Goal: Information Seeking & Learning: Understand process/instructions

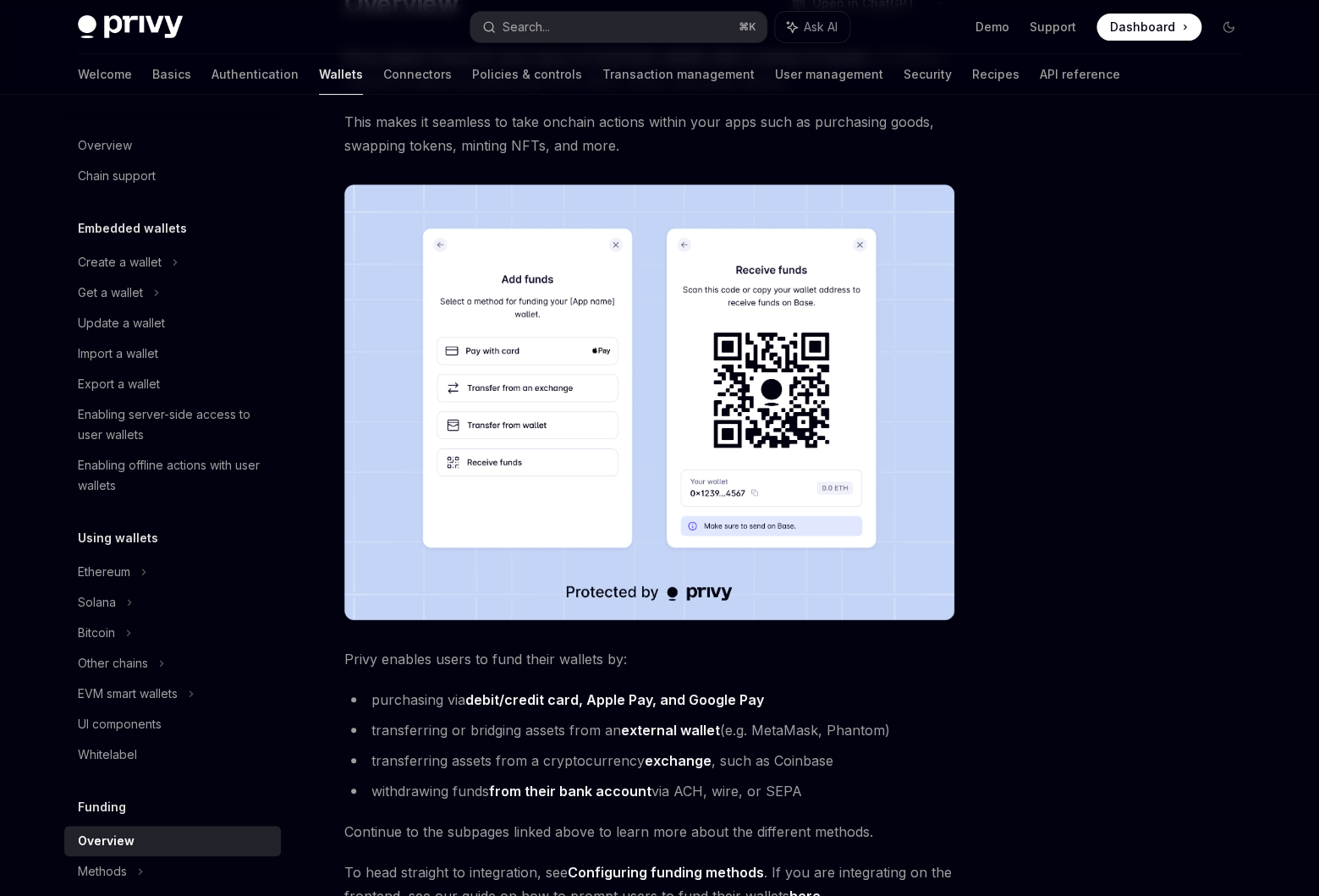
scroll to position [431, 0]
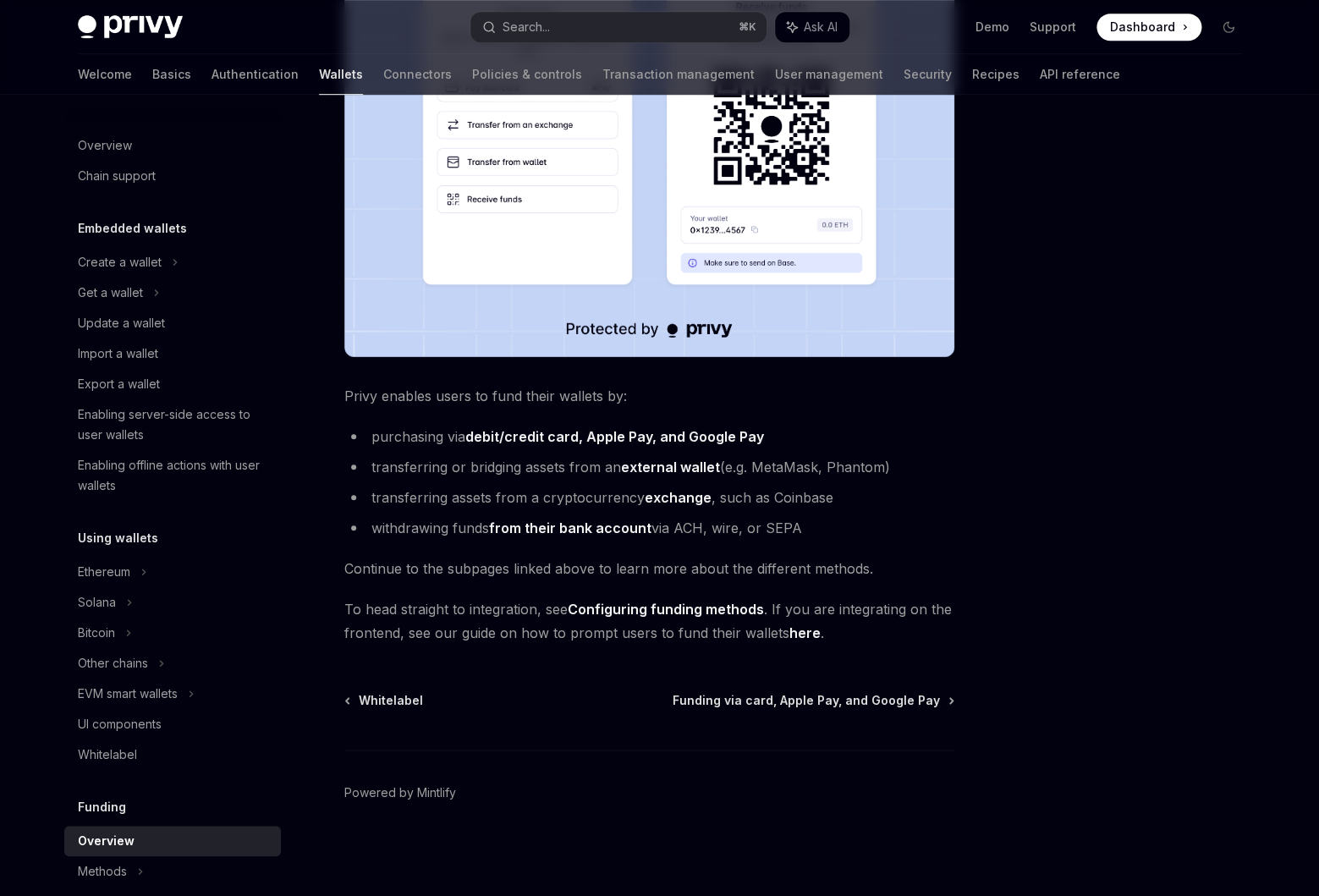
click at [687, 530] on li "withdrawing funds from their bank account via ACH, wire, or SEPA" at bounding box center [649, 528] width 610 height 23
click at [724, 530] on li "withdrawing funds from their bank account via ACH, wire, or SEPA" at bounding box center [649, 528] width 610 height 23
click at [782, 534] on li "withdrawing funds from their bank account via ACH, wire, or SEPA" at bounding box center [649, 528] width 610 height 23
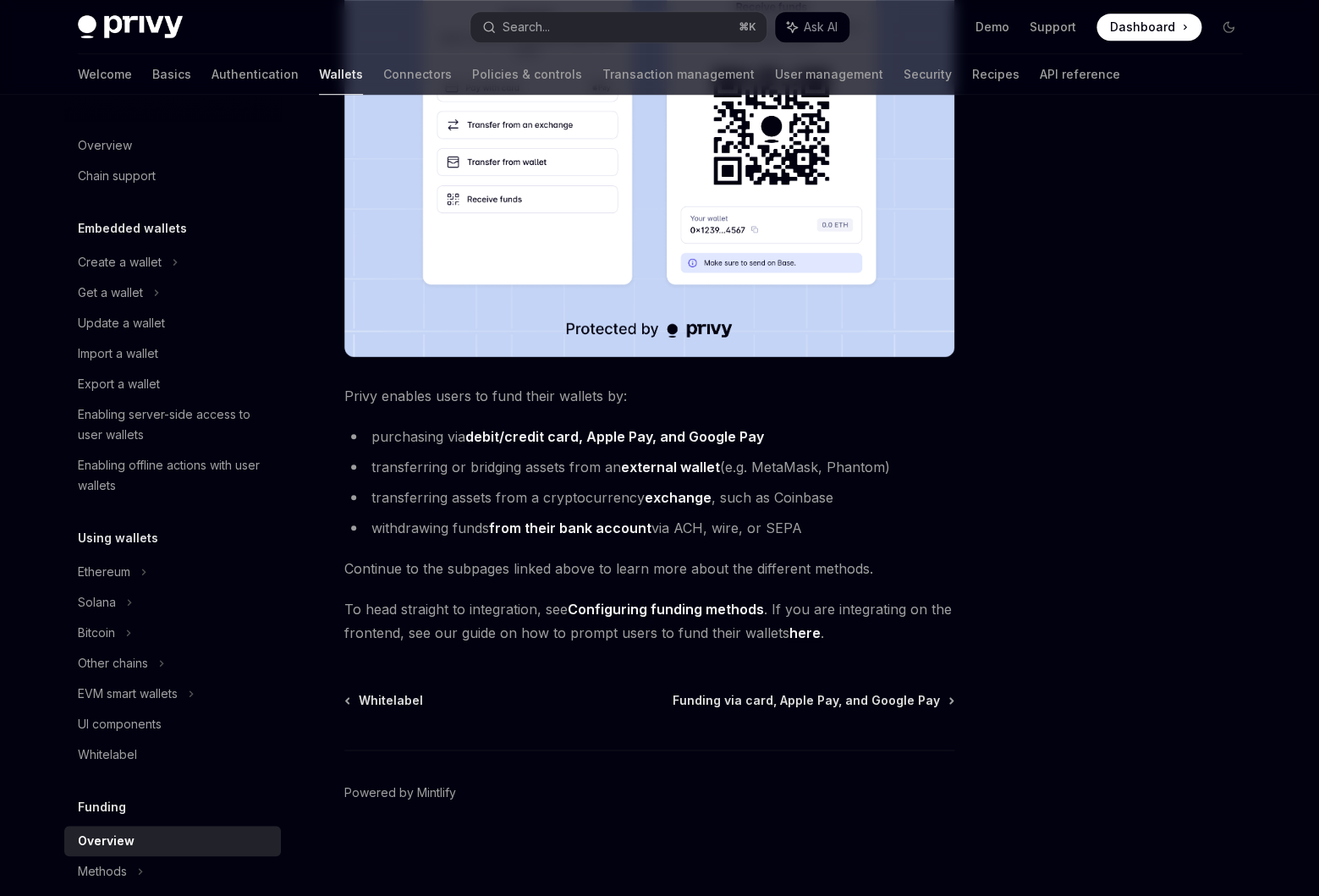
click at [783, 534] on li "withdrawing funds from their bank account via ACH, wire, or SEPA" at bounding box center [649, 528] width 610 height 23
click at [809, 540] on li "withdrawing funds from their bank account via ACH, wire, or SEPA" at bounding box center [649, 528] width 610 height 23
click at [778, 532] on li "withdrawing funds from their bank account via ACH, wire, or SEPA" at bounding box center [649, 528] width 610 height 23
click at [798, 558] on span "Continue to the subpages linked above to learn more about the different methods." at bounding box center [649, 568] width 610 height 23
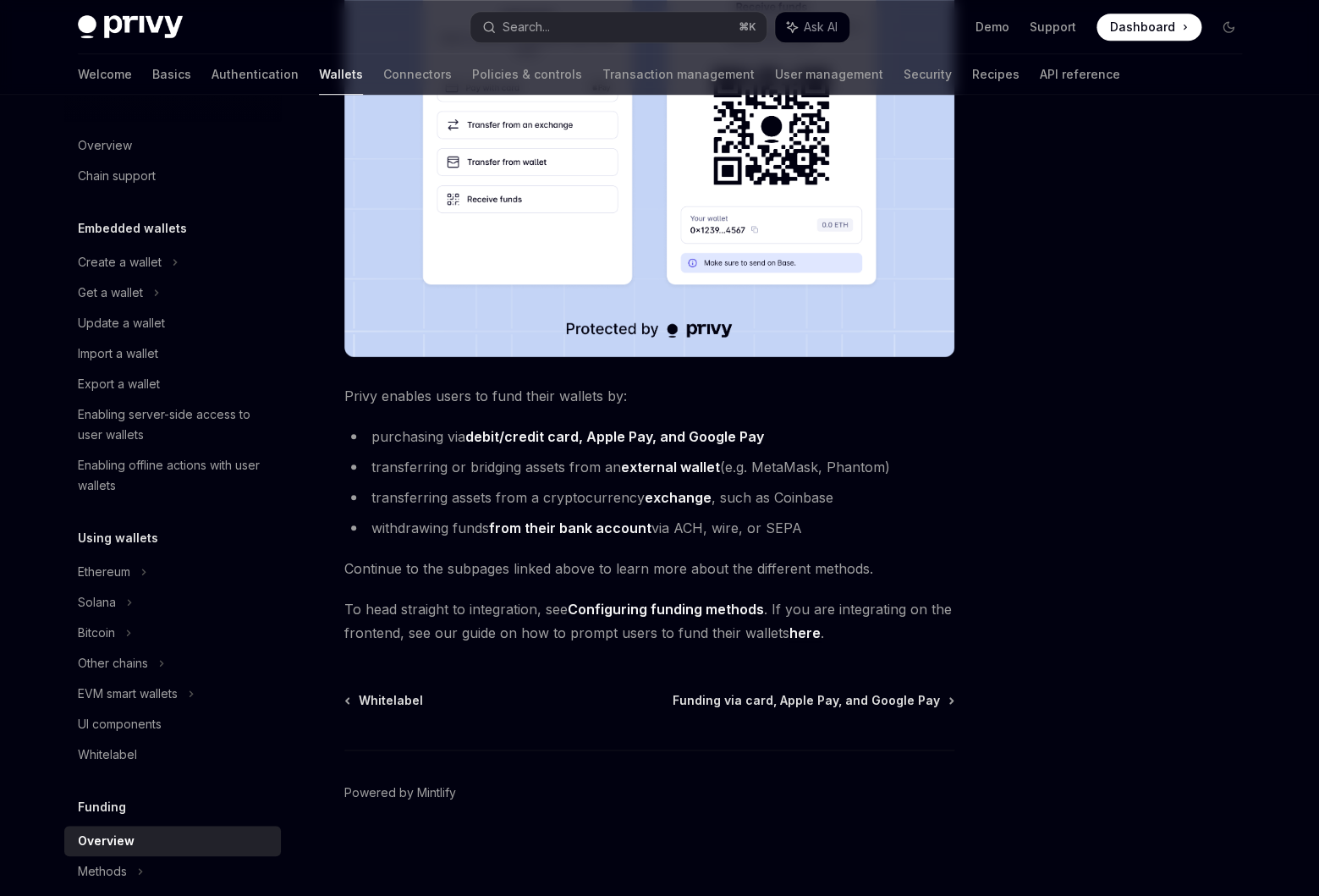
click at [788, 526] on li "withdrawing funds from their bank account via ACH, wire, or SEPA" at bounding box center [649, 528] width 610 height 23
click at [691, 550] on div "Privy makes it easy for your users to fund their wallets with a variety of asse…" at bounding box center [649, 213] width 610 height 862
click at [594, 539] on li "withdrawing funds from their bank account via ACH, wire, or SEPA" at bounding box center [649, 528] width 610 height 23
click at [594, 533] on link "from their bank account" at bounding box center [570, 528] width 163 height 17
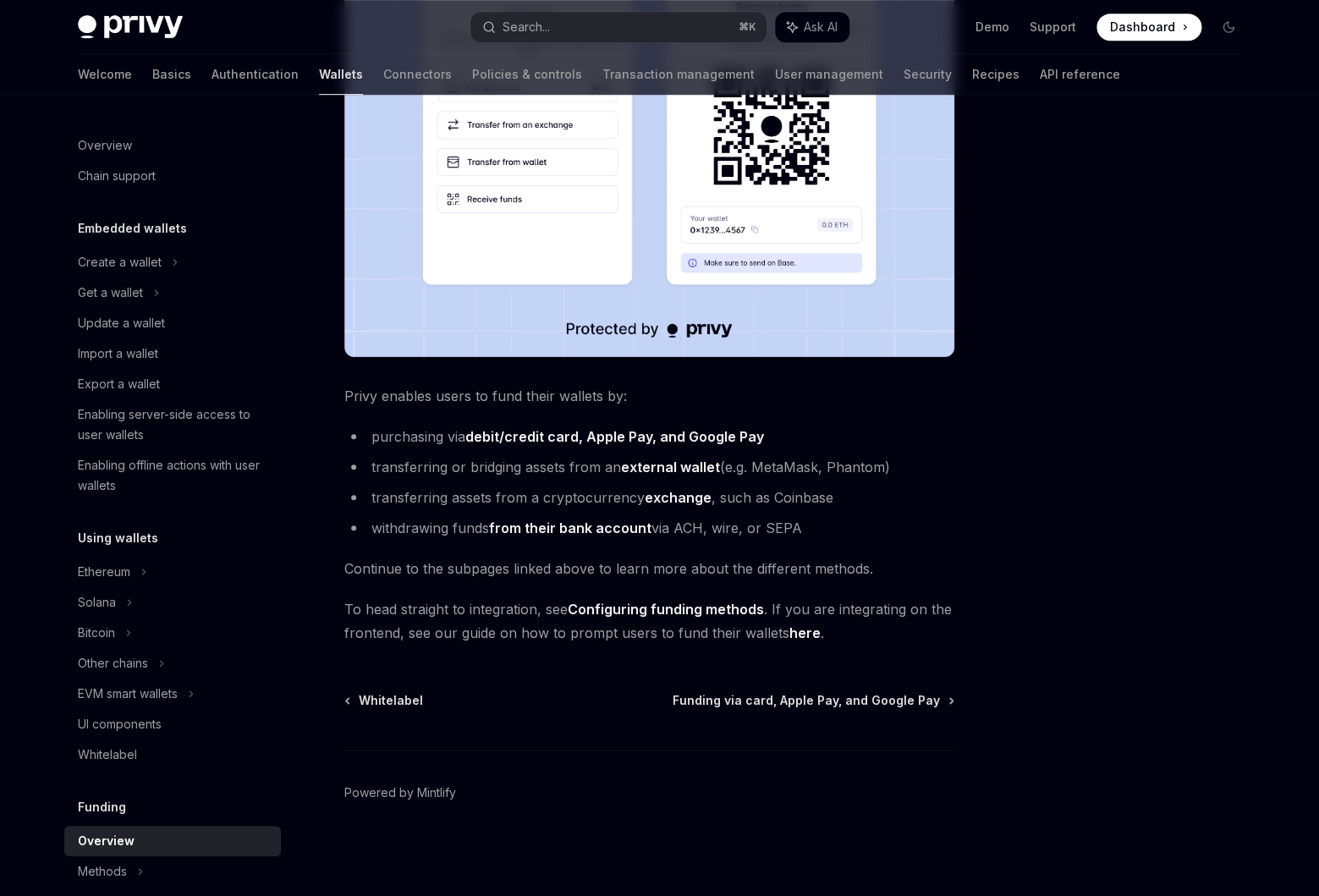
type textarea "*"
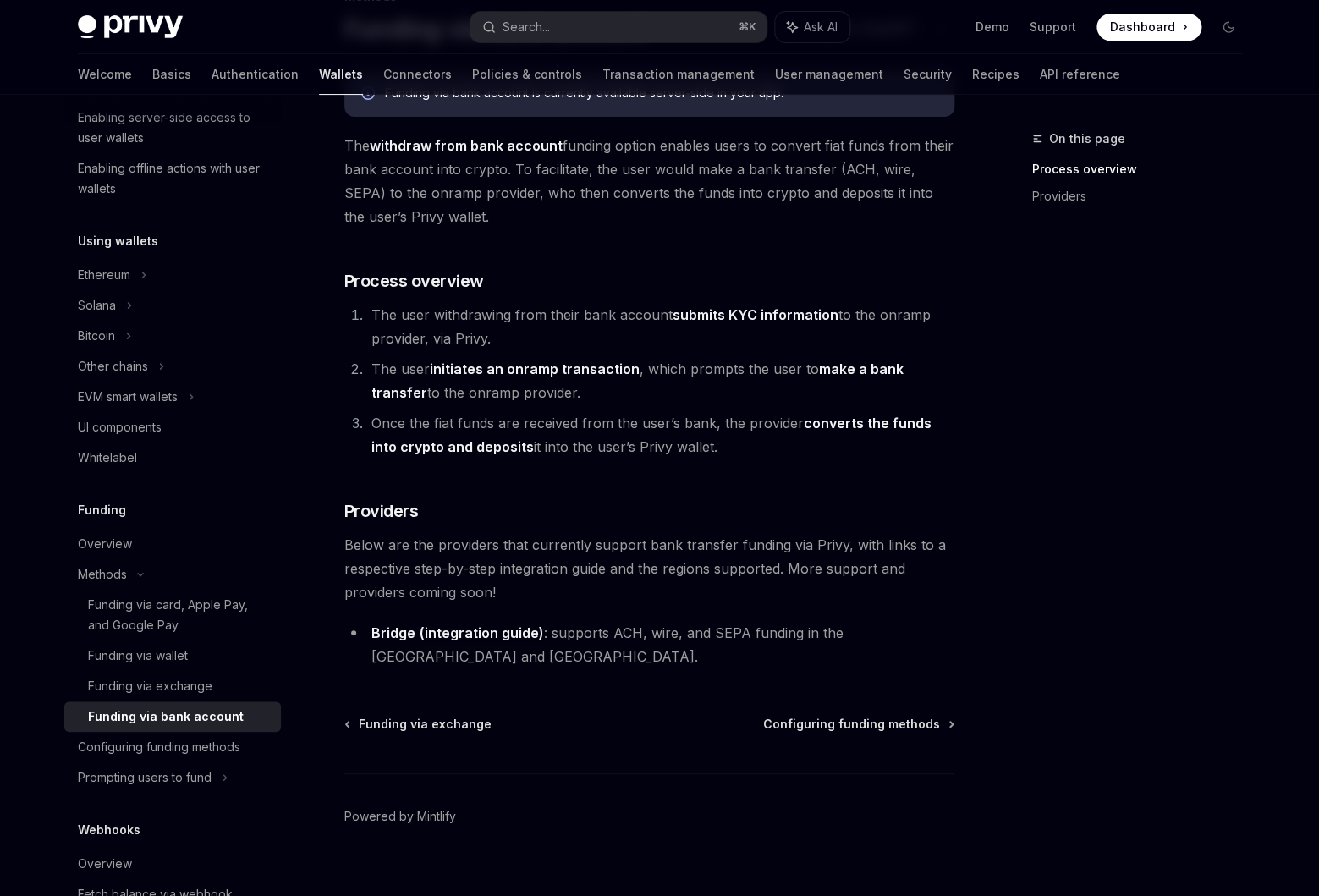
scroll to position [129, 0]
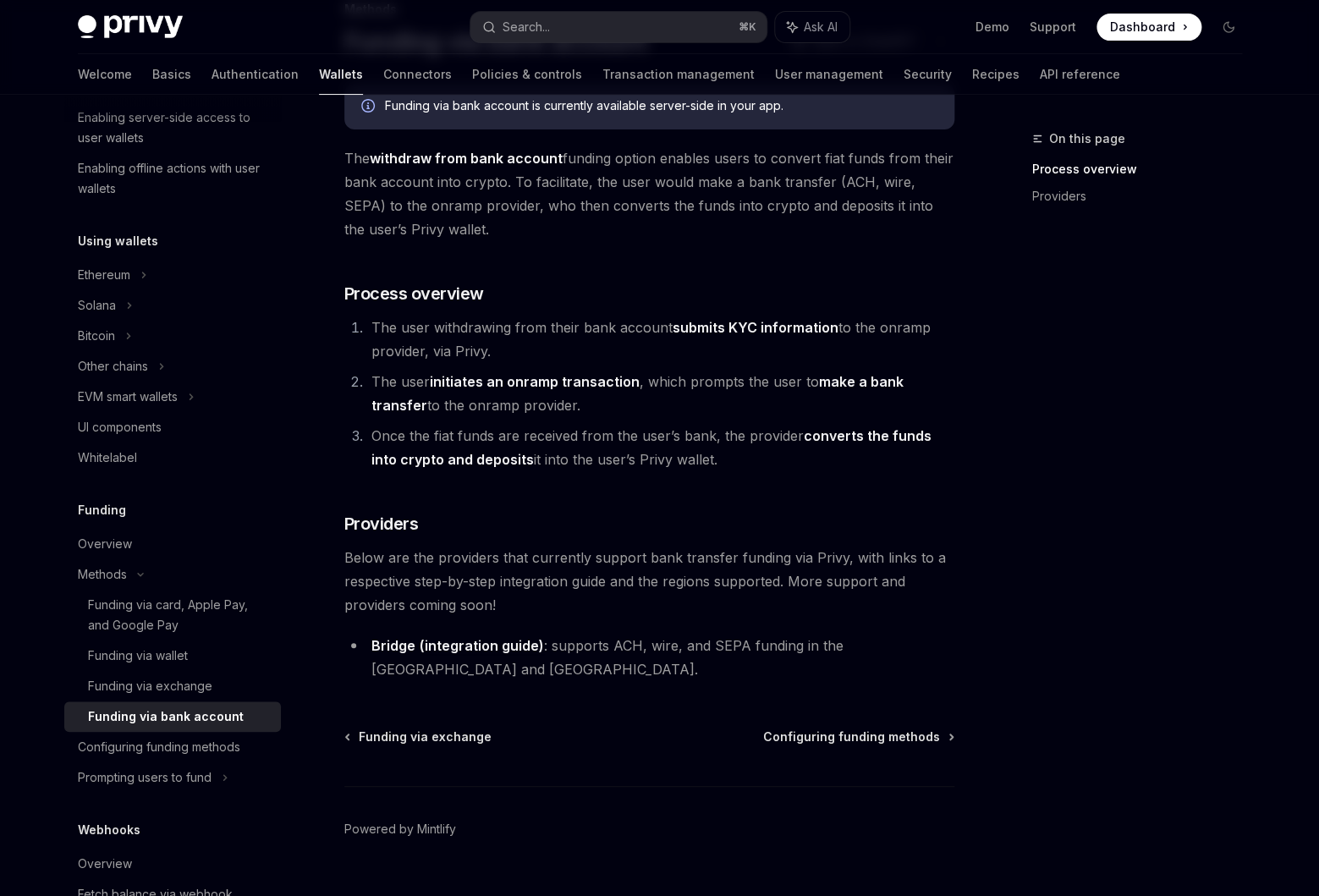
click at [463, 378] on strong "initiates an onramp transaction" at bounding box center [534, 381] width 209 height 16
click at [479, 351] on li "The user withdrawing from their bank account submits KYC information to the onr…" at bounding box center [660, 338] width 588 height 48
click at [478, 380] on strong "initiates an onramp transaction" at bounding box center [534, 381] width 209 height 16
click at [464, 392] on li "The user initiates an onramp transaction , which prompts the user to make a ban…" at bounding box center [660, 393] width 588 height 48
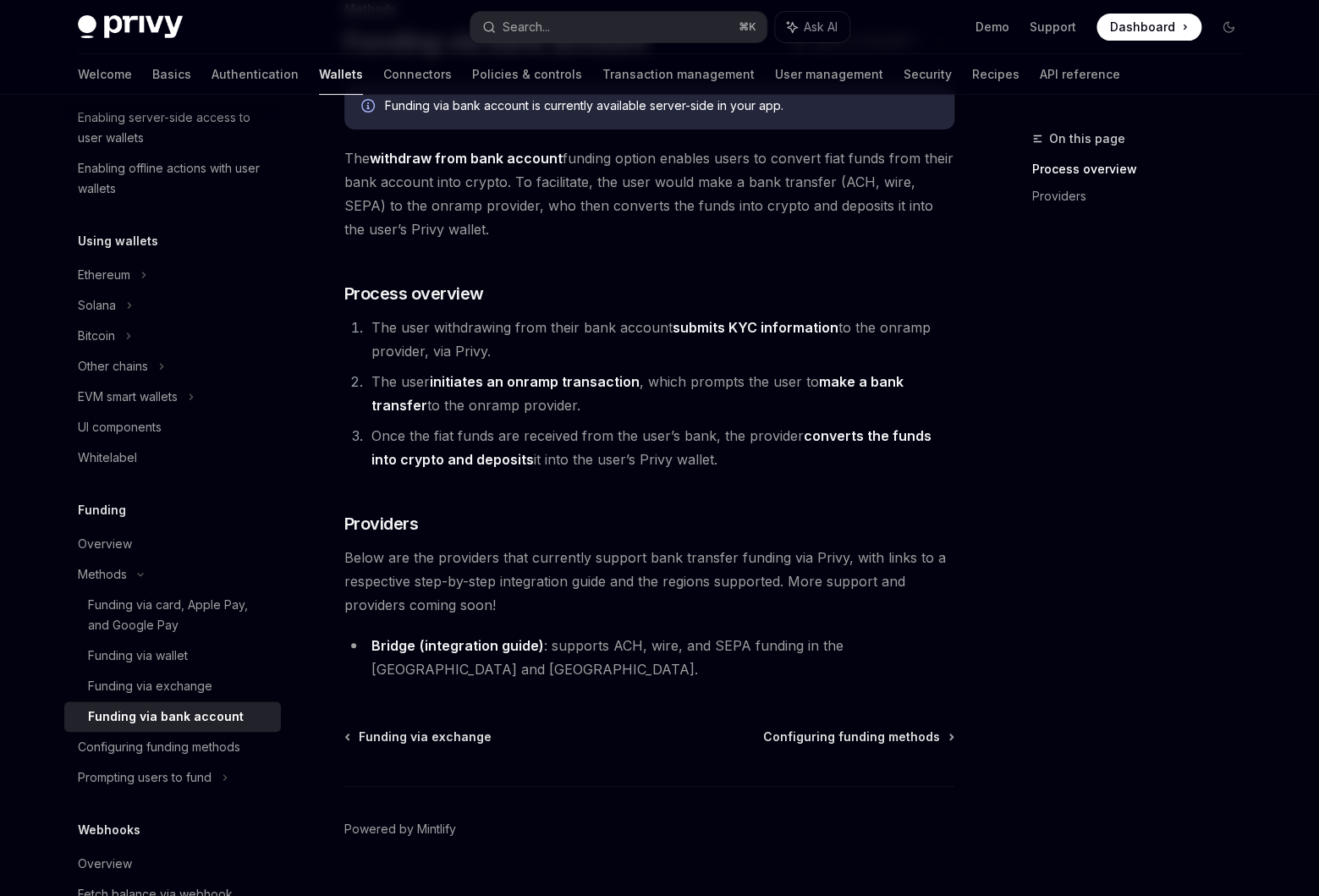
click at [464, 392] on li "The user initiates an onramp transaction , which prompts the user to make a ban…" at bounding box center [660, 393] width 588 height 48
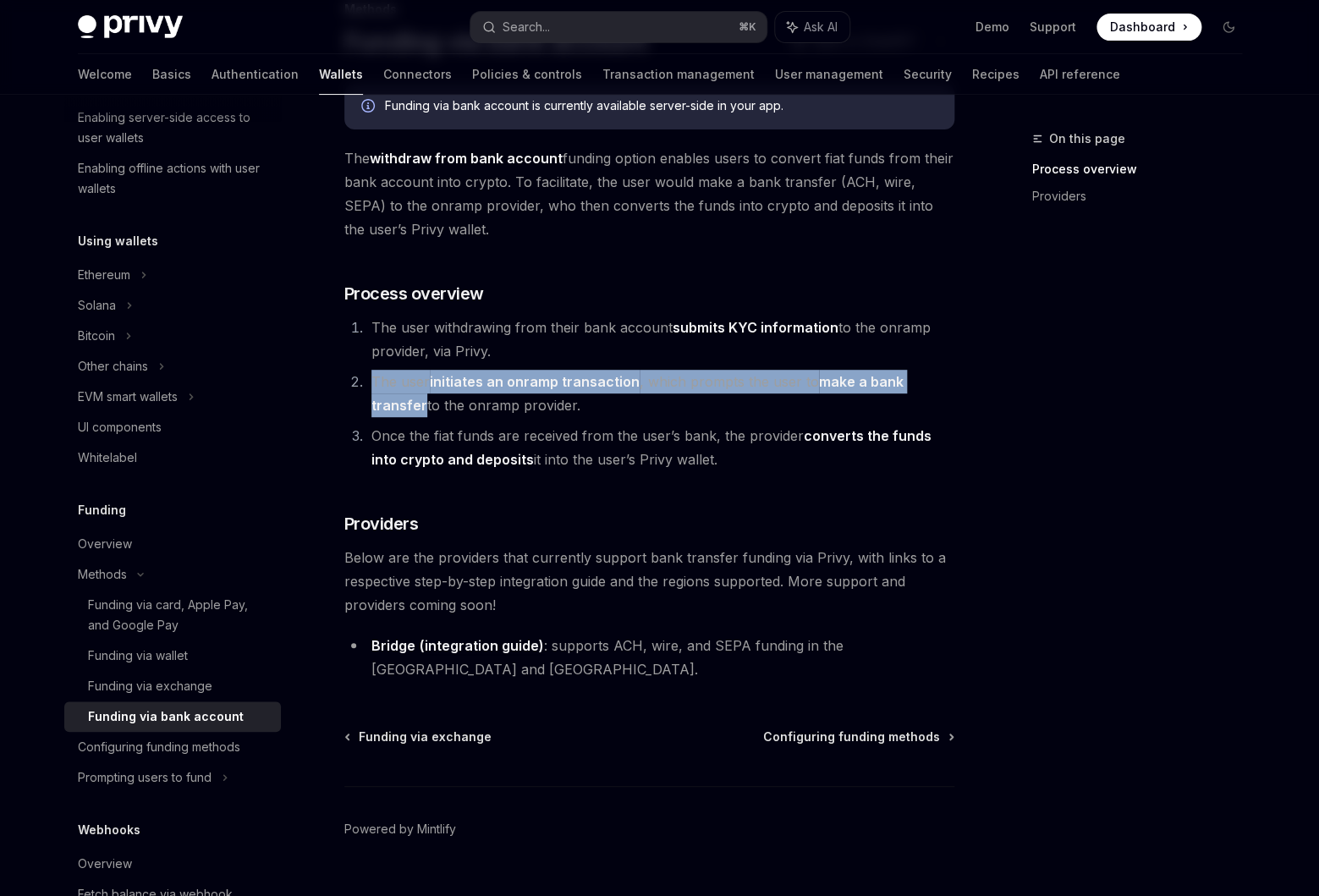
click at [464, 392] on li "The user initiates an onramp transaction , which prompts the user to make a ban…" at bounding box center [660, 393] width 588 height 48
click at [465, 403] on li "The user initiates an onramp transaction , which prompts the user to make a ban…" at bounding box center [660, 393] width 588 height 48
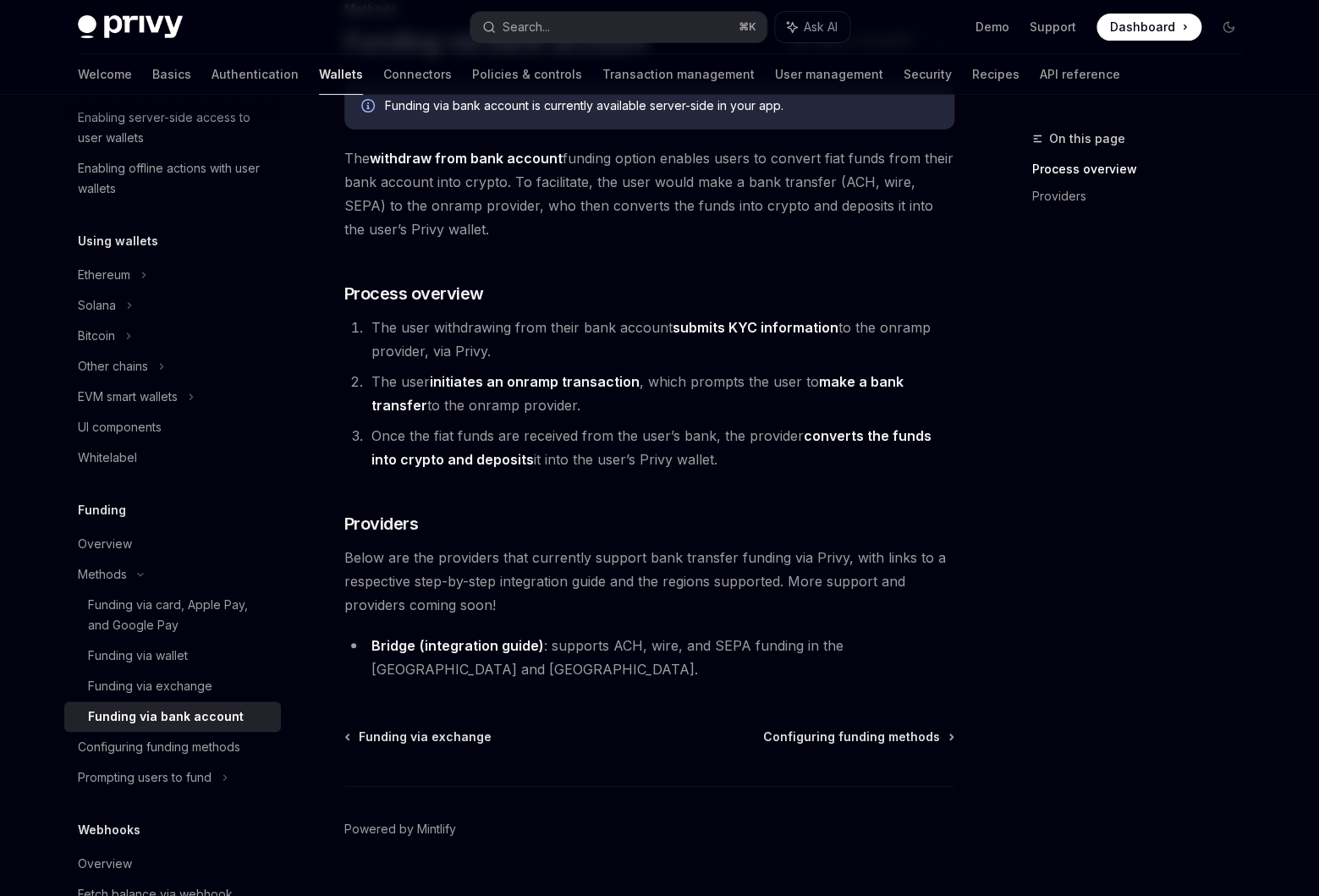
click at [525, 457] on li "Once the fiat funds are received from the user’s bank, the provider converts th…" at bounding box center [660, 447] width 588 height 48
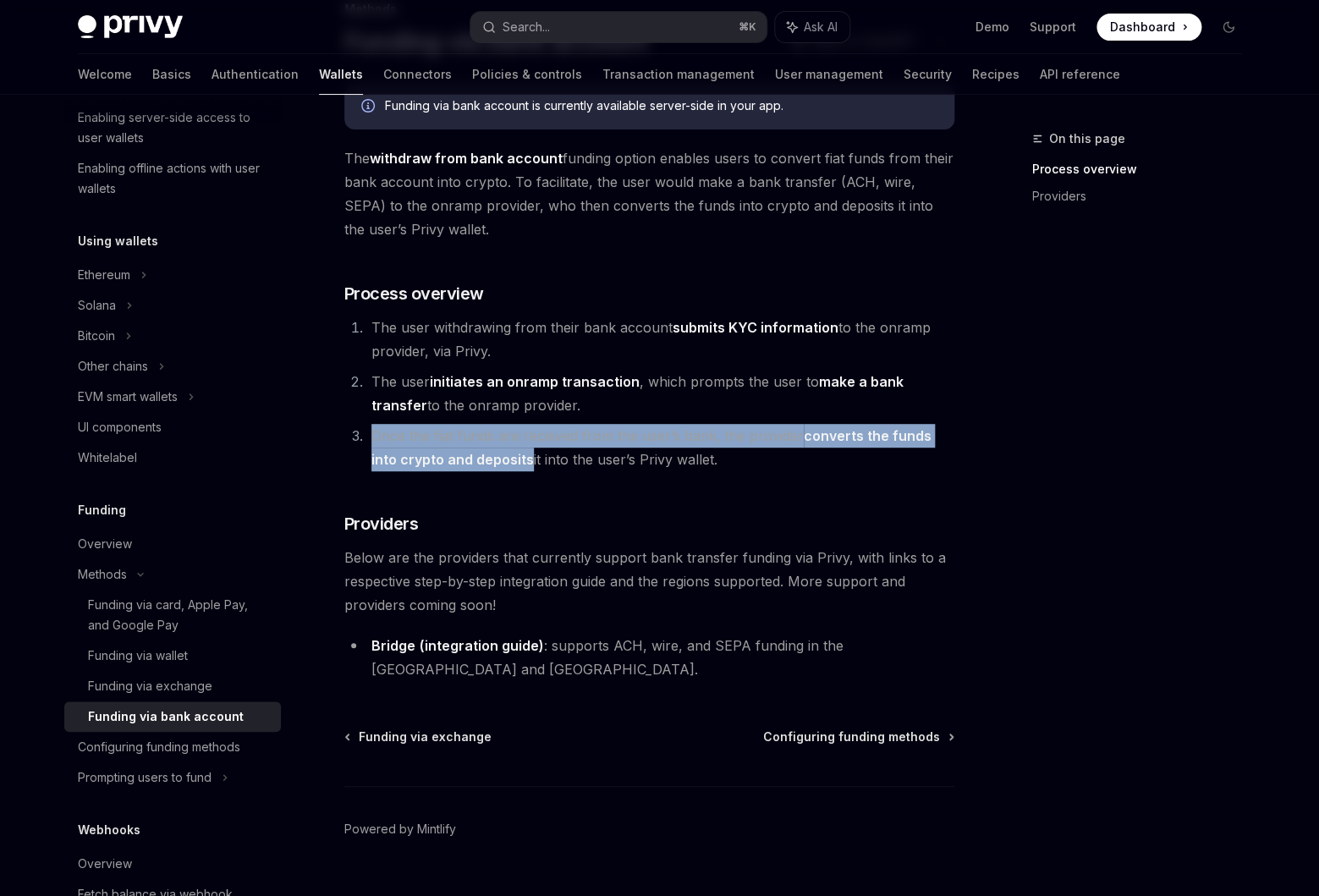
click at [525, 457] on li "Once the fiat funds are received from the user’s bank, the provider converts th…" at bounding box center [660, 447] width 588 height 48
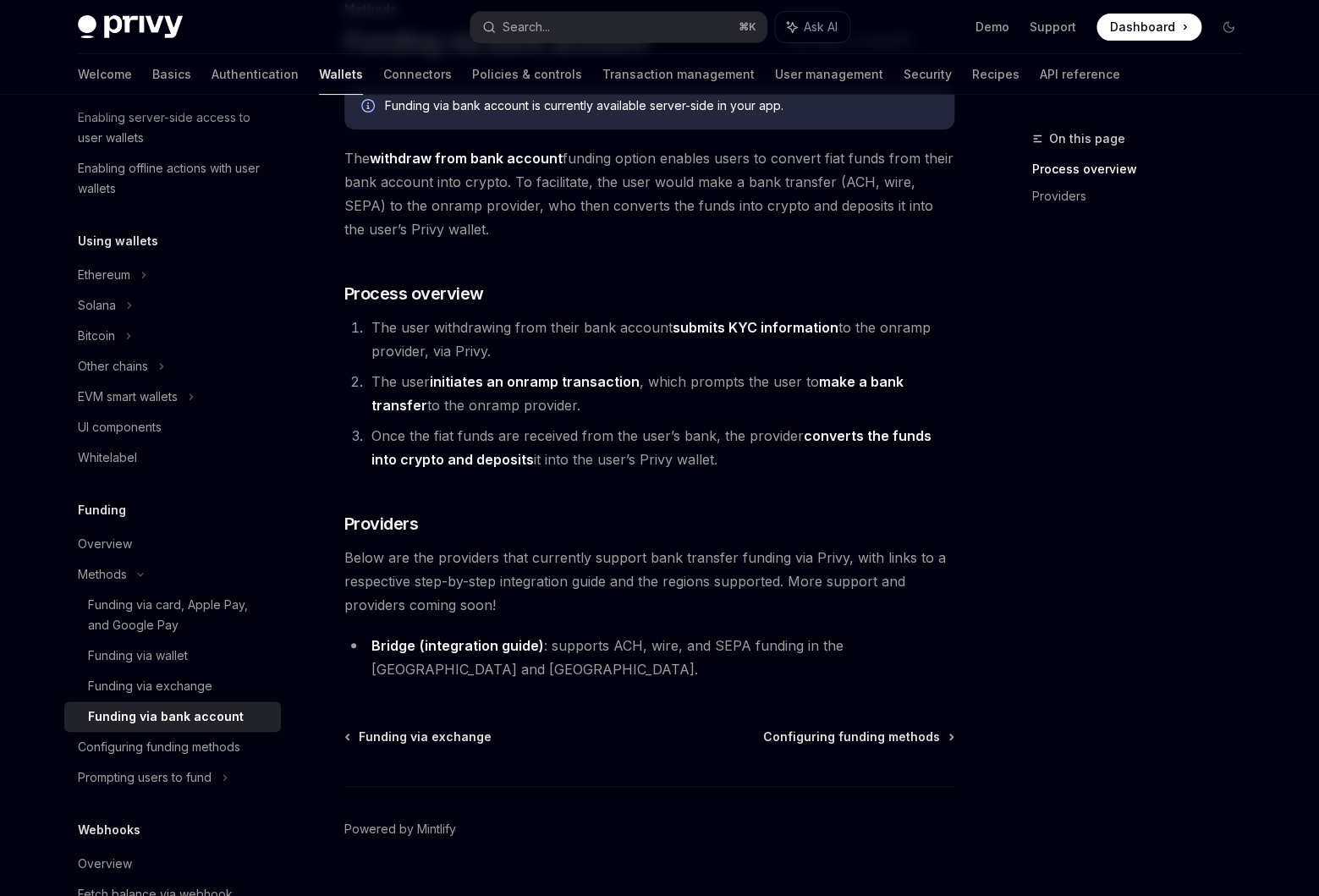
click at [532, 477] on div "Funding via bank account is currently available server-side in your app. The wi…" at bounding box center [649, 382] width 610 height 597
